Goal: Task Accomplishment & Management: Use online tool/utility

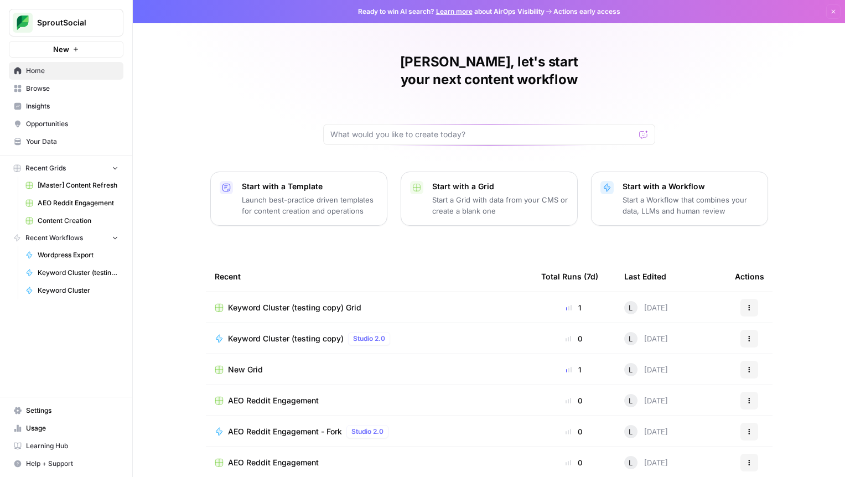
click at [63, 185] on span "[Master] Content Refresh" at bounding box center [78, 185] width 81 height 10
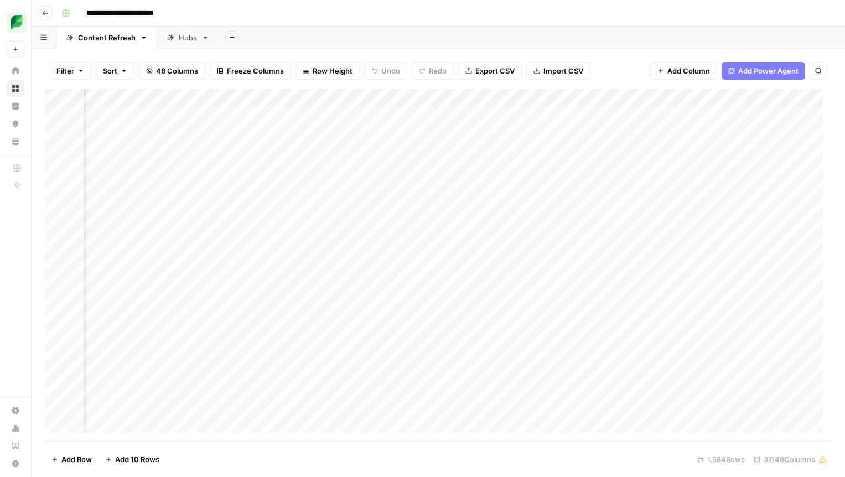
scroll to position [0, 607]
click at [452, 97] on div "Add Column" at bounding box center [438, 265] width 787 height 353
click at [410, 211] on span "Filter" at bounding box center [429, 215] width 97 height 11
type input "Slug"
click at [394, 122] on div at bounding box center [474, 128] width 161 height 21
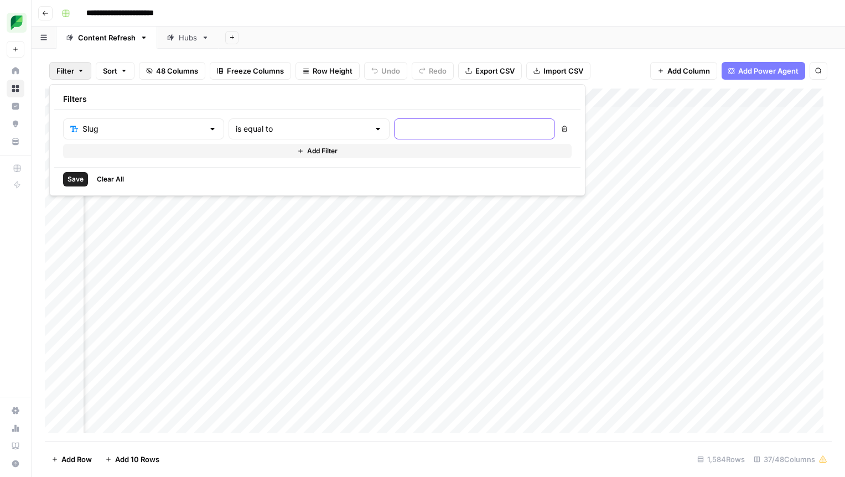
paste input "how-to-measure-brand-awareness"
type input "how-to-measure-brand-awareness"
click at [68, 177] on span "Save" at bounding box center [76, 179] width 16 height 10
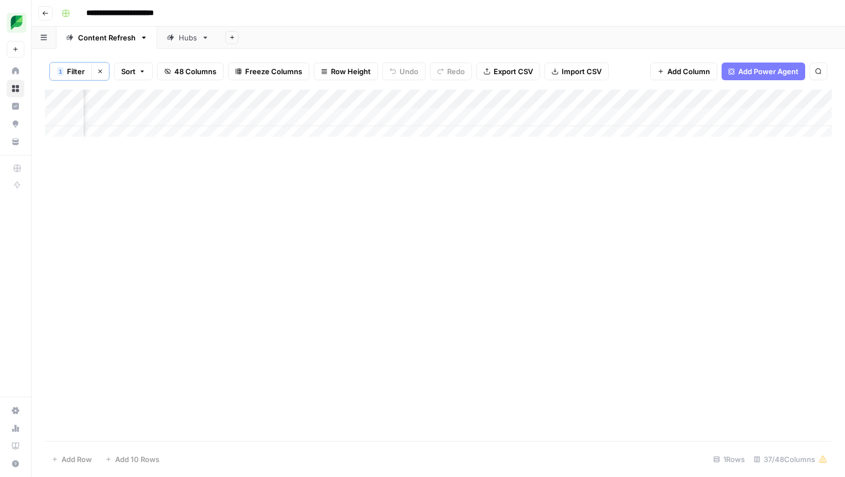
scroll to position [0, 668]
click at [442, 117] on div "Add Column" at bounding box center [438, 117] width 787 height 55
click at [569, 119] on div "Add Column" at bounding box center [438, 117] width 787 height 55
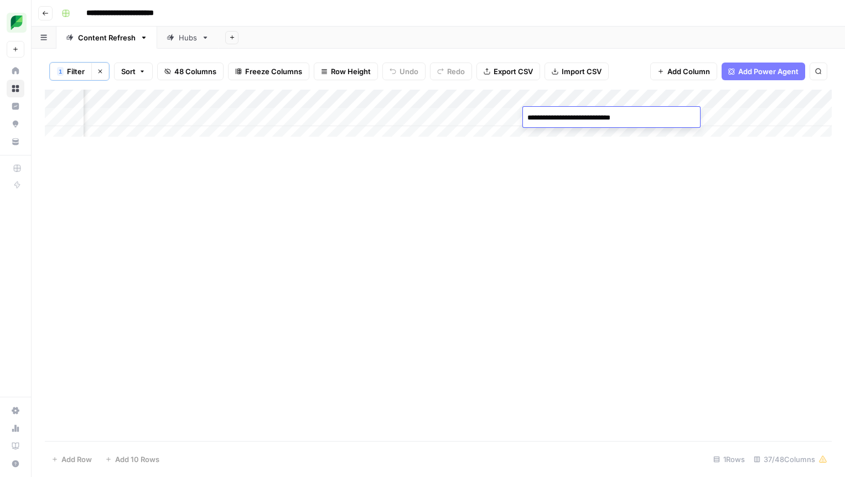
click at [644, 175] on div "Add Column" at bounding box center [438, 266] width 787 height 352
click at [663, 113] on div "Add Column" at bounding box center [438, 117] width 787 height 55
click at [669, 117] on div "Add Column" at bounding box center [438, 117] width 787 height 55
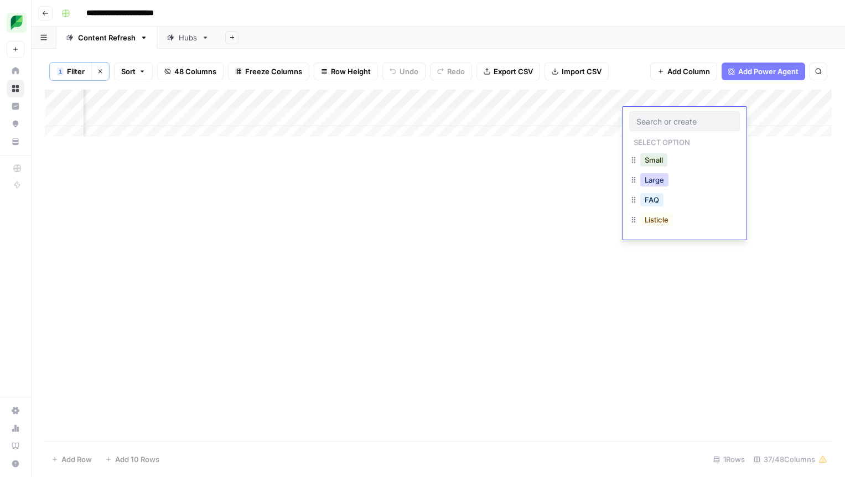
click at [660, 184] on button "Large" at bounding box center [654, 179] width 28 height 13
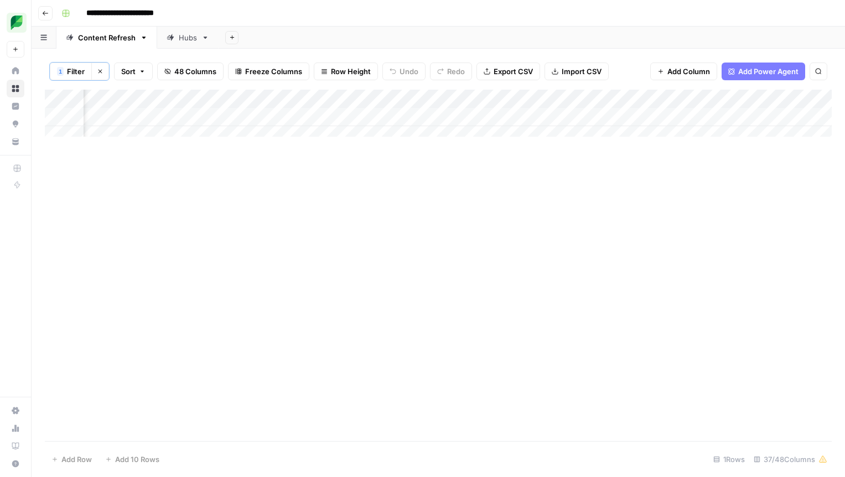
click at [772, 120] on div "Add Column" at bounding box center [438, 117] width 787 height 55
click at [752, 115] on div "Add Column" at bounding box center [438, 117] width 787 height 55
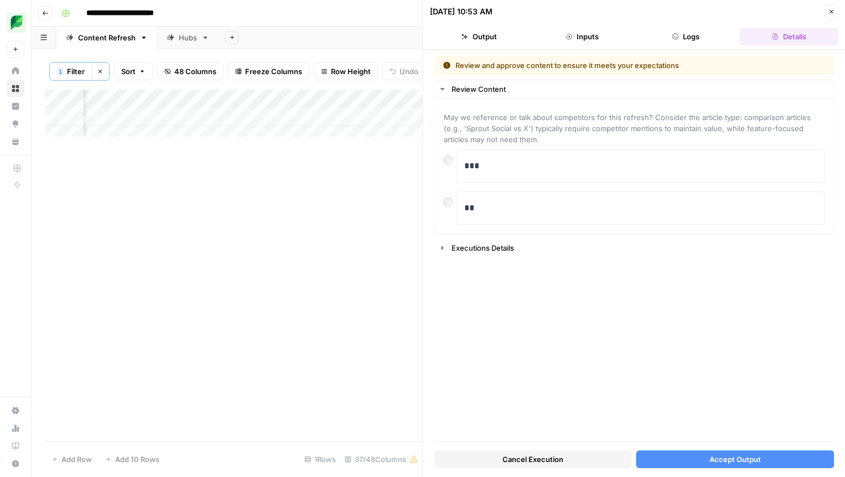
click at [736, 456] on span "Accept Output" at bounding box center [735, 459] width 51 height 11
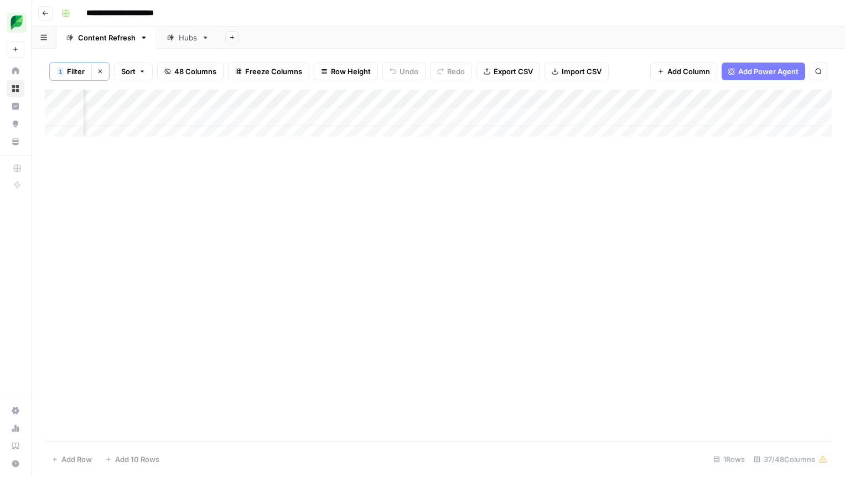
scroll to position [0, 1300]
click at [535, 117] on div "Add Column" at bounding box center [438, 117] width 787 height 55
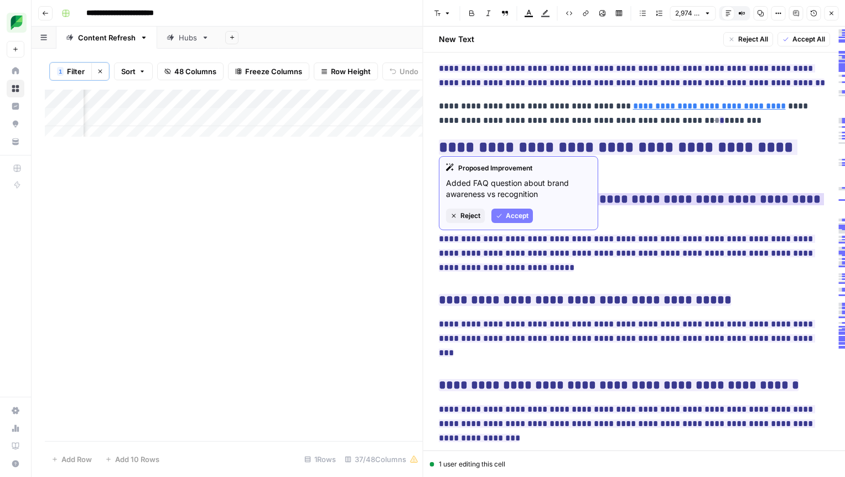
scroll to position [9713, 0]
